Goal: Transaction & Acquisition: Register for event/course

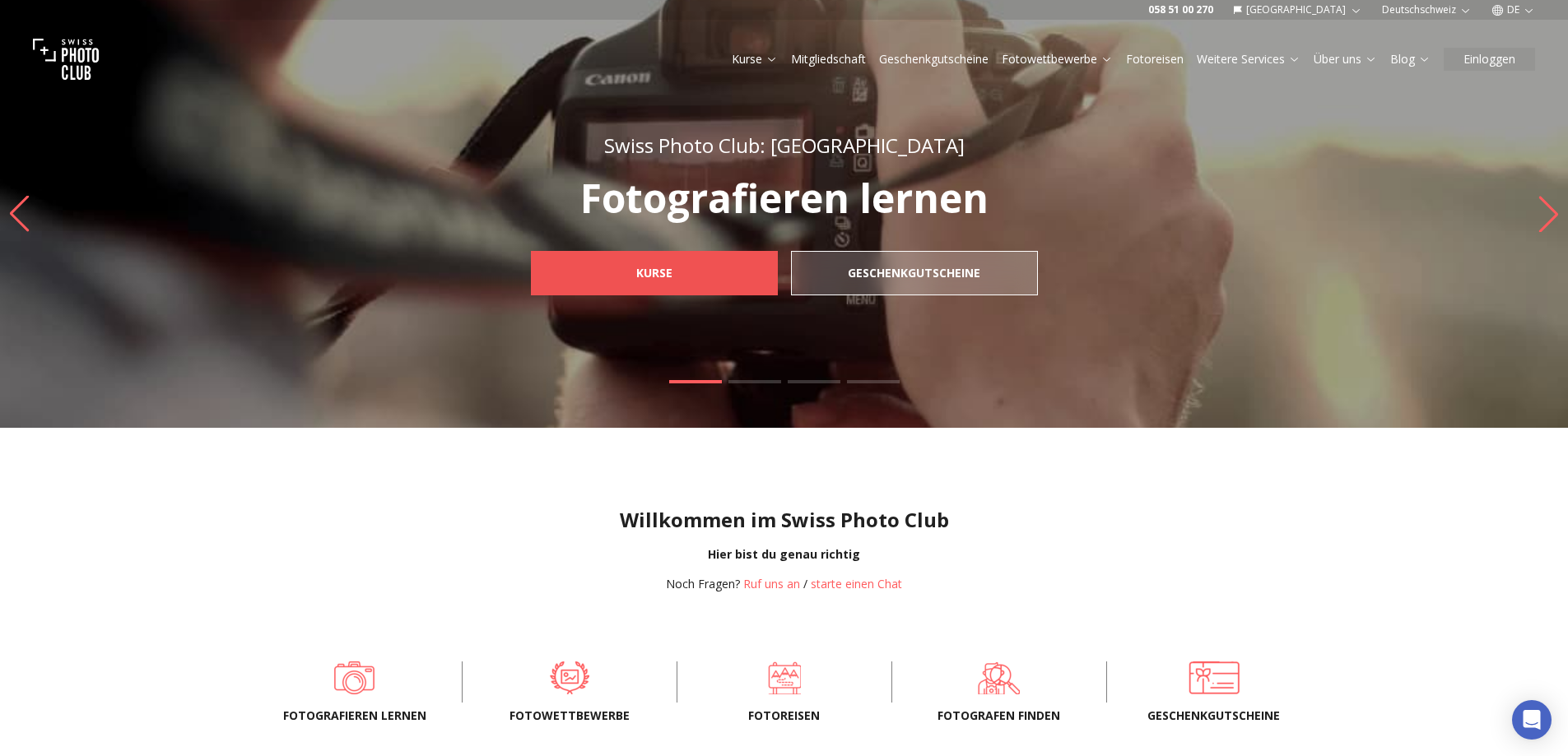
click at [643, 270] on b "Kurse" at bounding box center [655, 272] width 36 height 16
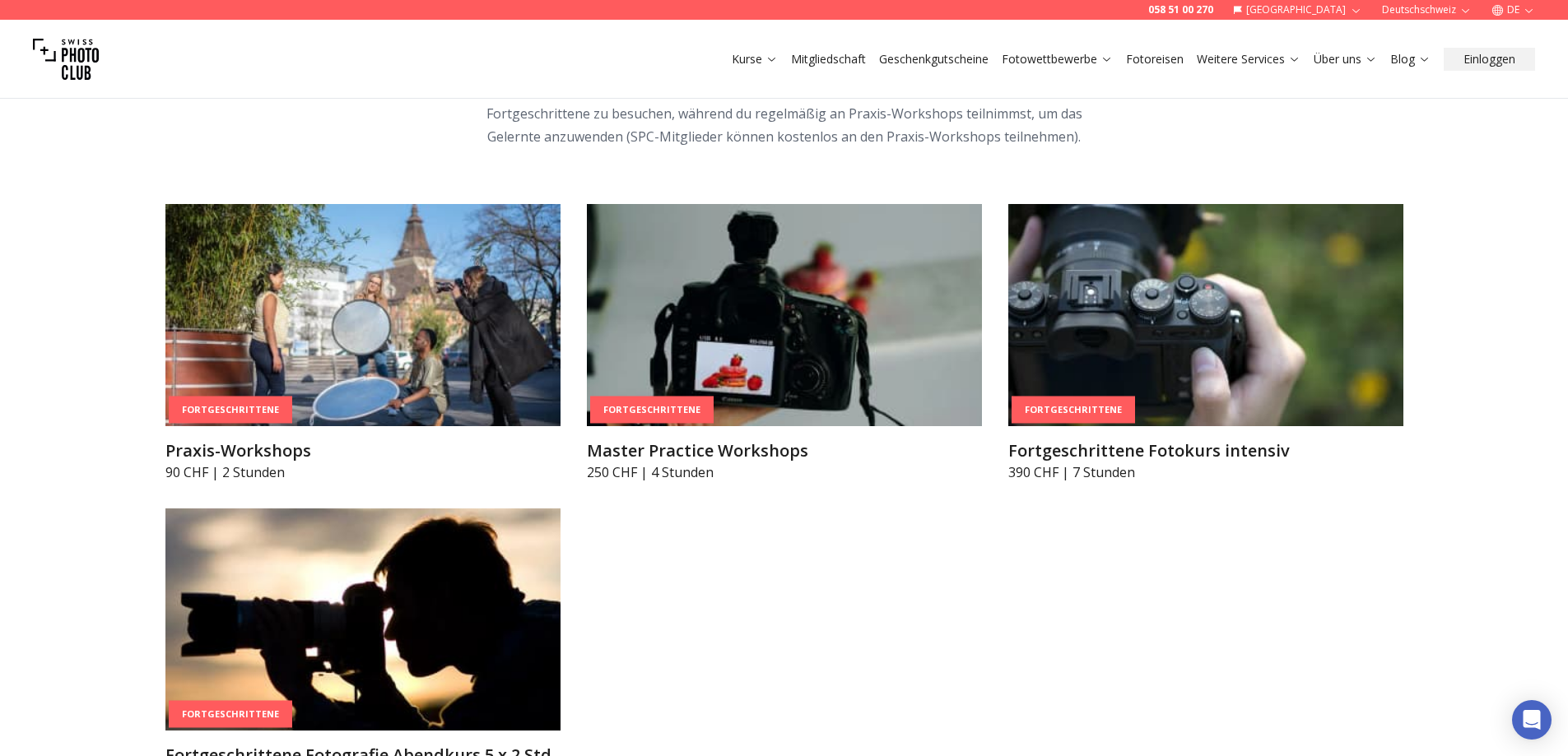
scroll to position [2879, 0]
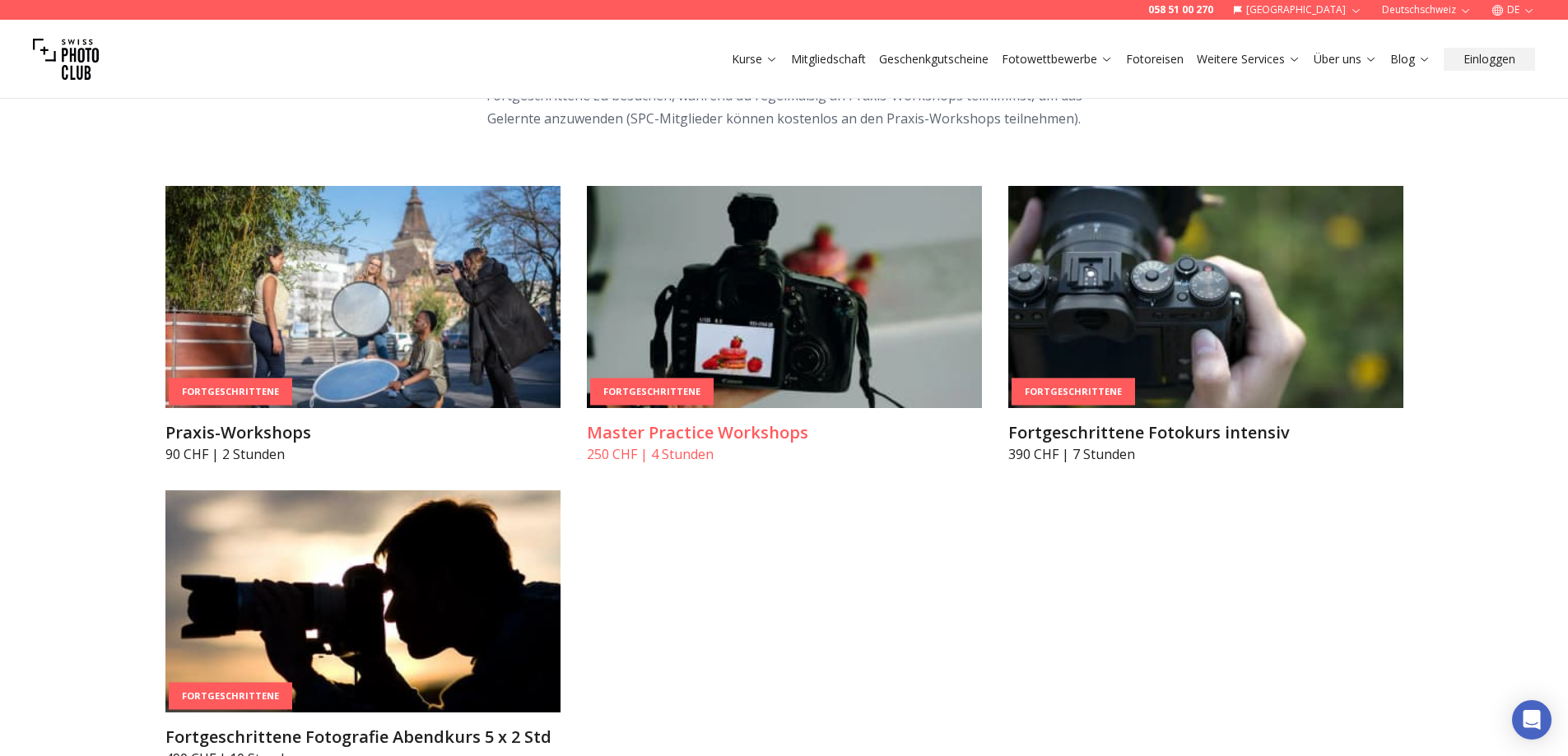
click at [760, 269] on img at bounding box center [784, 297] width 395 height 222
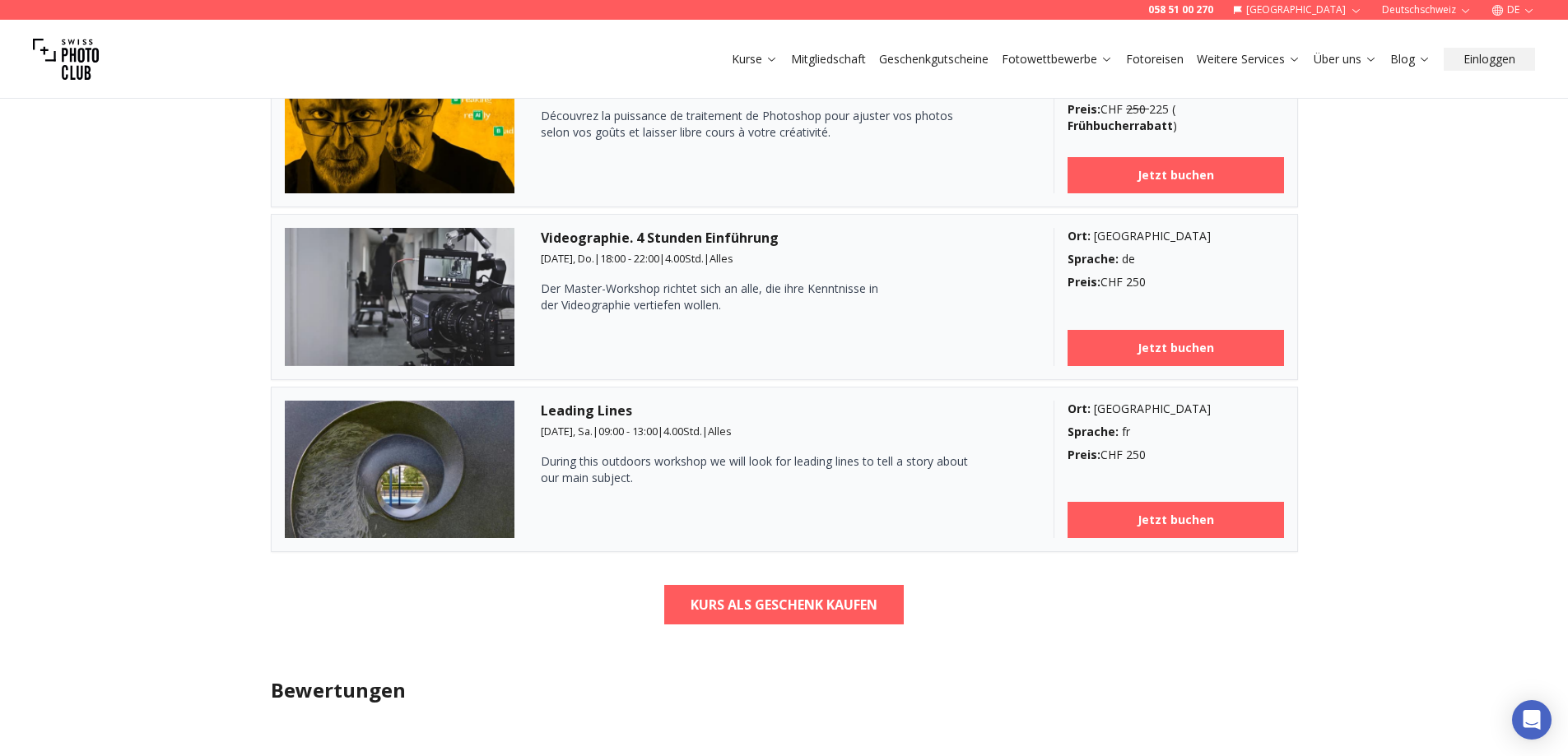
scroll to position [2056, 0]
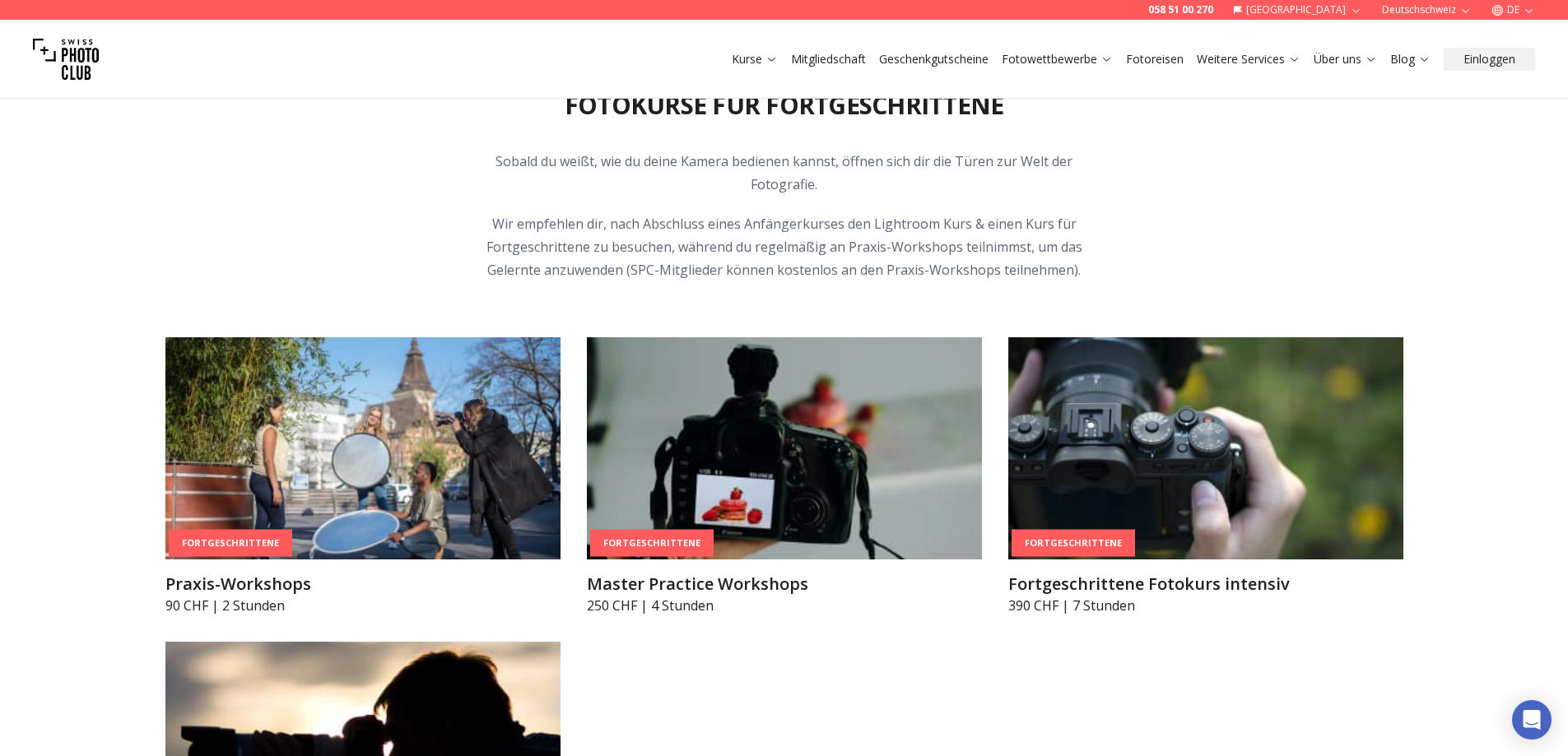
scroll to position [2962, 0]
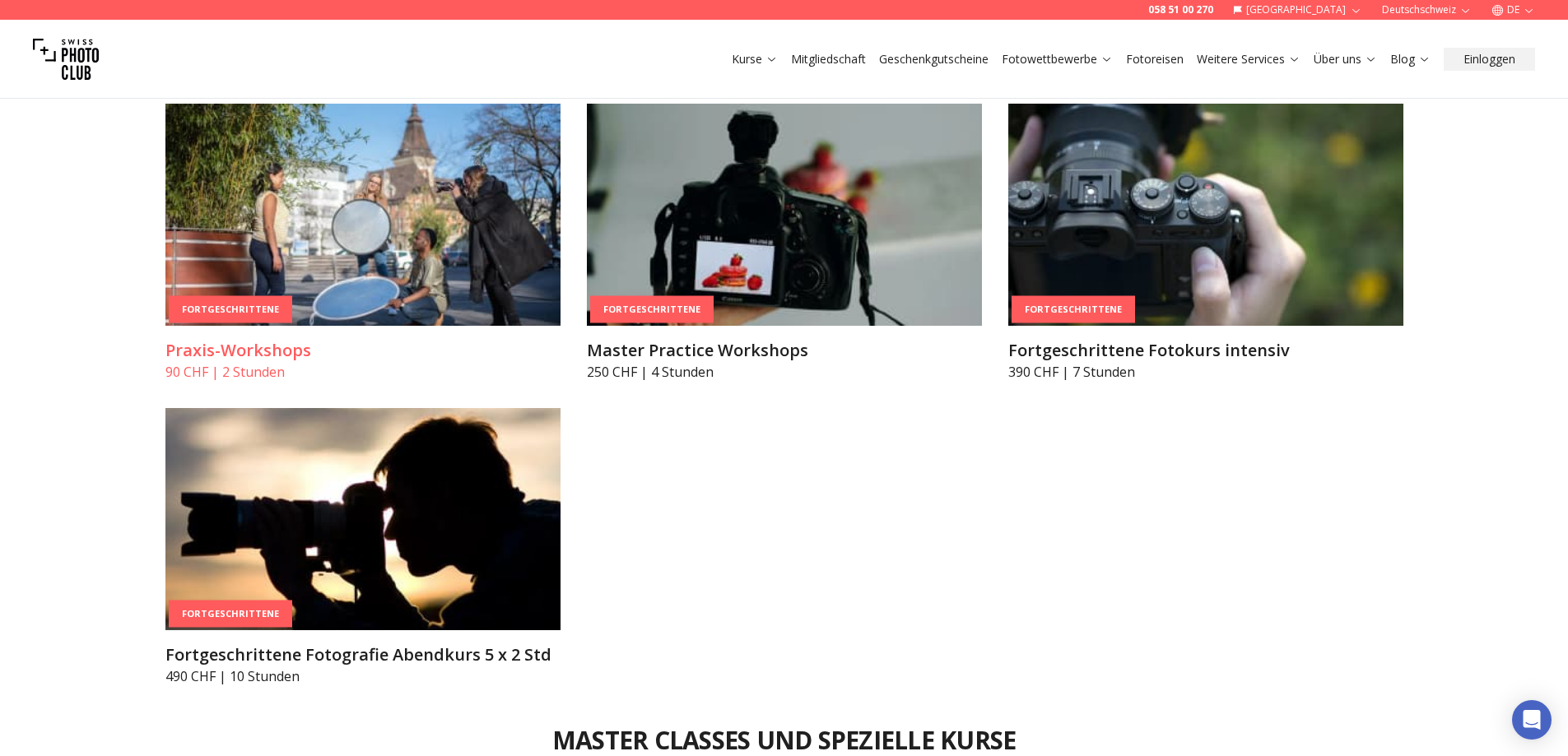
click at [446, 213] on img at bounding box center [363, 215] width 395 height 222
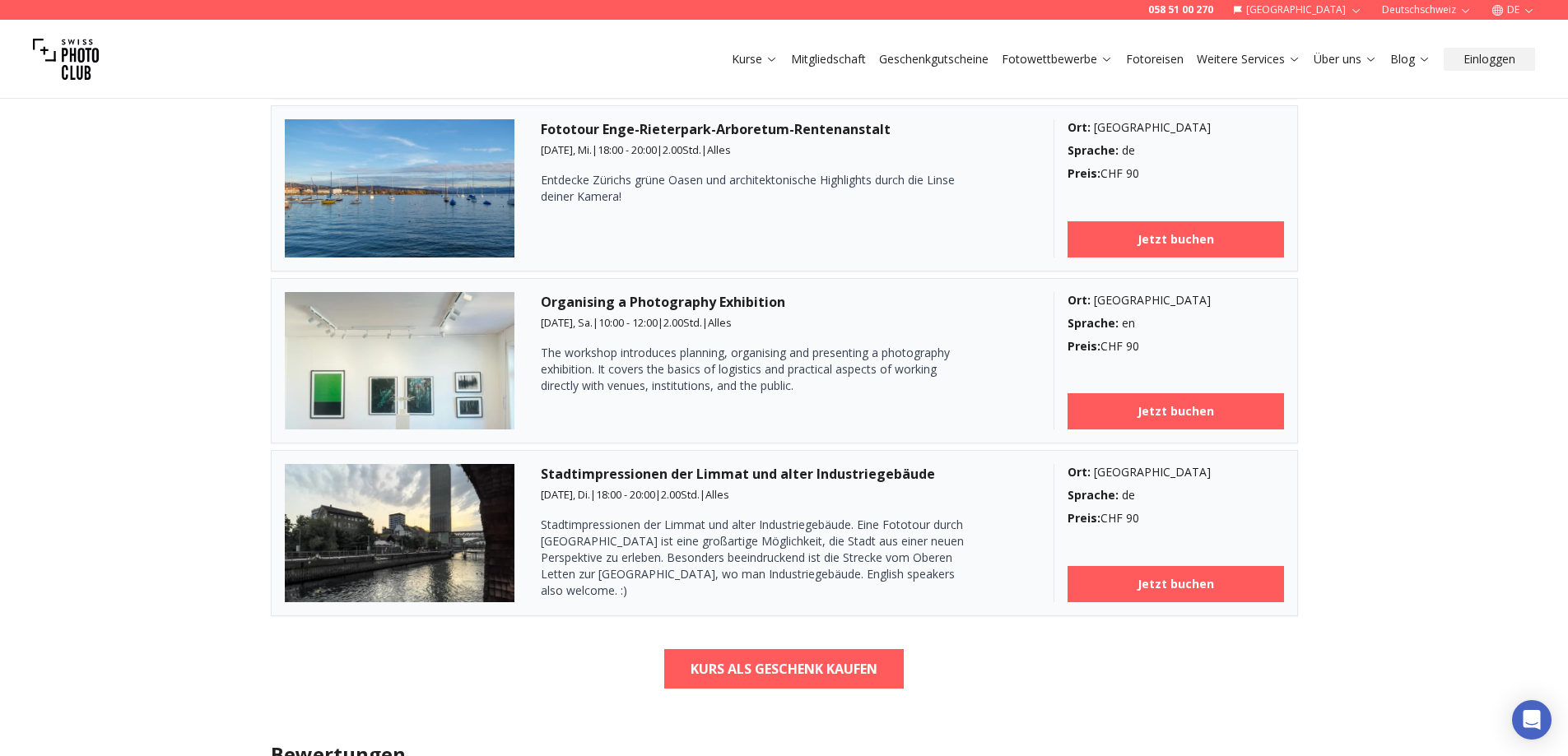
scroll to position [5265, 0]
